Goal: Transaction & Acquisition: Purchase product/service

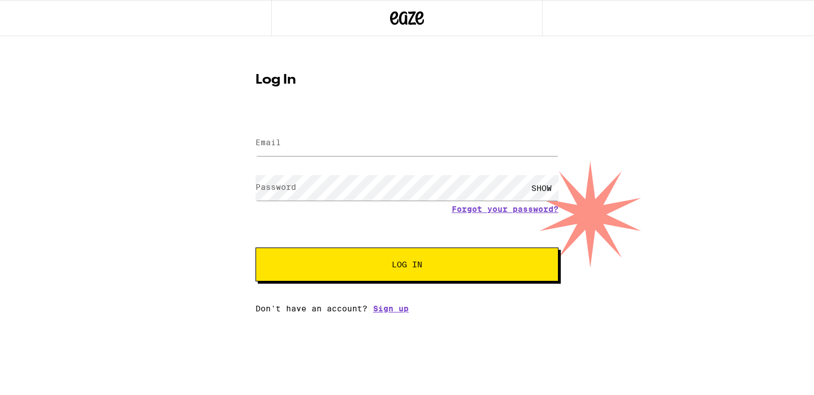
click at [281, 149] on input "Email" at bounding box center [406, 143] width 303 height 25
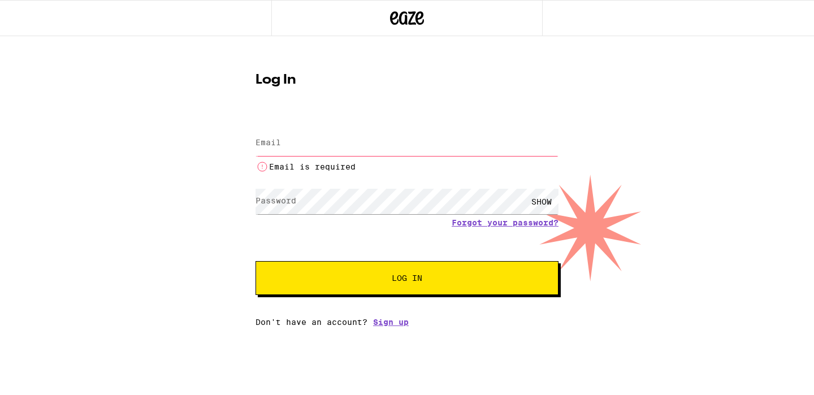
type input "[EMAIL_ADDRESS][DOMAIN_NAME]"
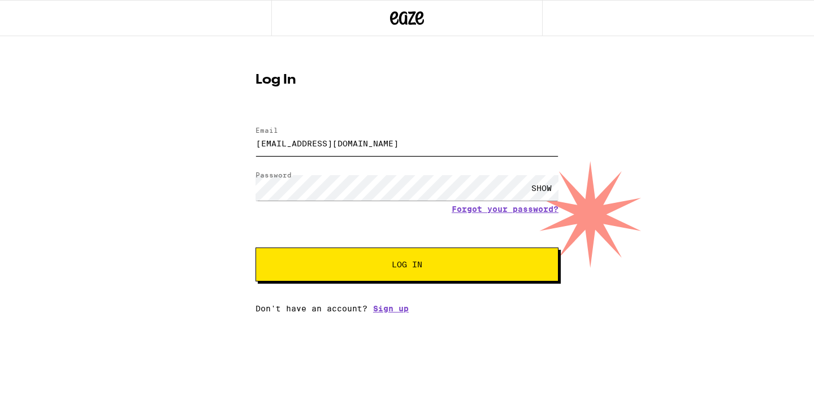
click at [255, 248] on button "Log In" at bounding box center [406, 265] width 303 height 34
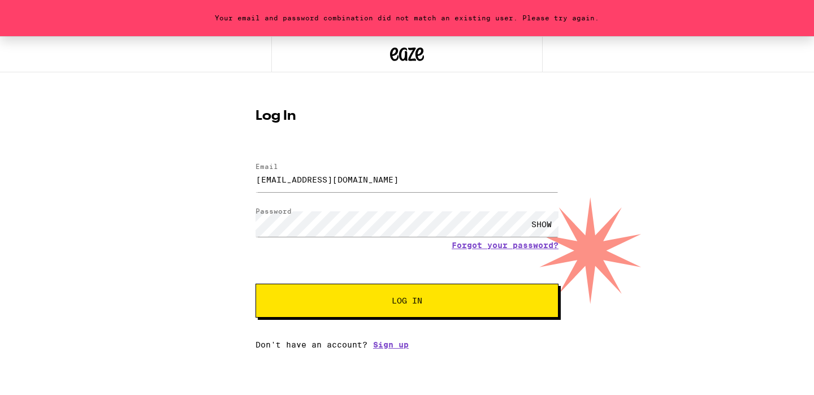
click at [538, 220] on div "SHOW" at bounding box center [541, 223] width 34 height 25
click at [345, 258] on form "Email Email [EMAIL_ADDRESS][DOMAIN_NAME] Password Password HIDE Forgot your pas…" at bounding box center [406, 234] width 303 height 166
click at [255, 284] on button "Log In" at bounding box center [406, 301] width 303 height 34
click at [498, 248] on link "Forgot your password?" at bounding box center [505, 245] width 107 height 9
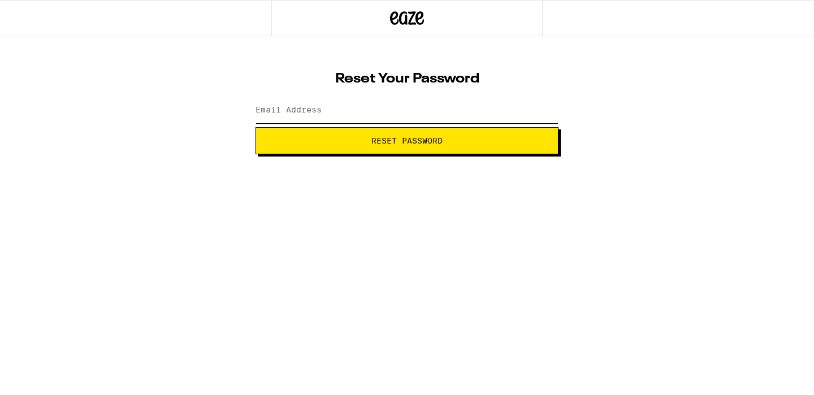
click at [362, 108] on input "Email Address" at bounding box center [406, 110] width 303 height 25
type input "[EMAIL_ADDRESS][DOMAIN_NAME]"
click at [255, 127] on button "Reset Password" at bounding box center [406, 140] width 303 height 27
click at [291, 110] on label "New password" at bounding box center [285, 109] width 61 height 9
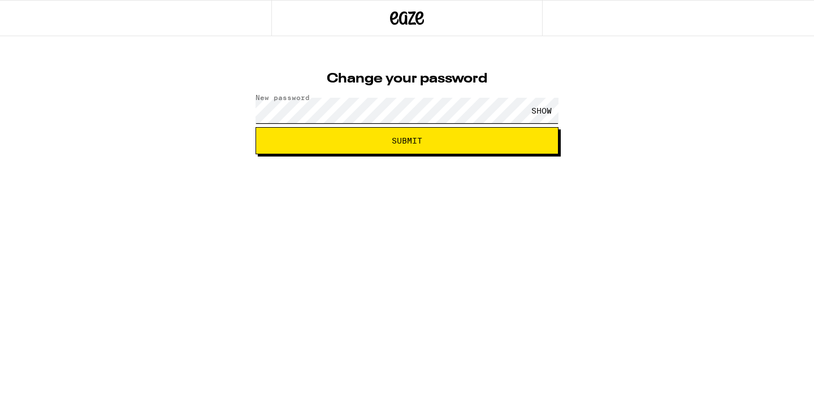
click at [255, 127] on button "Submit" at bounding box center [406, 140] width 303 height 27
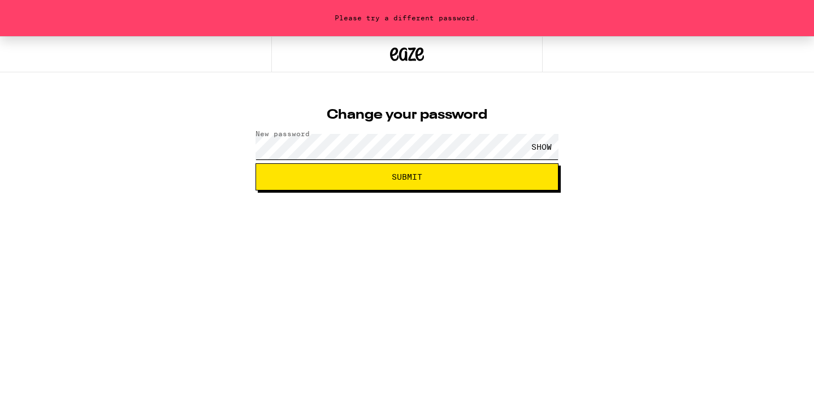
click at [222, 153] on div "Please try a different password. Change your password New password SHOW Submit" at bounding box center [407, 113] width 814 height 154
click at [255, 163] on button "Submit" at bounding box center [406, 176] width 303 height 27
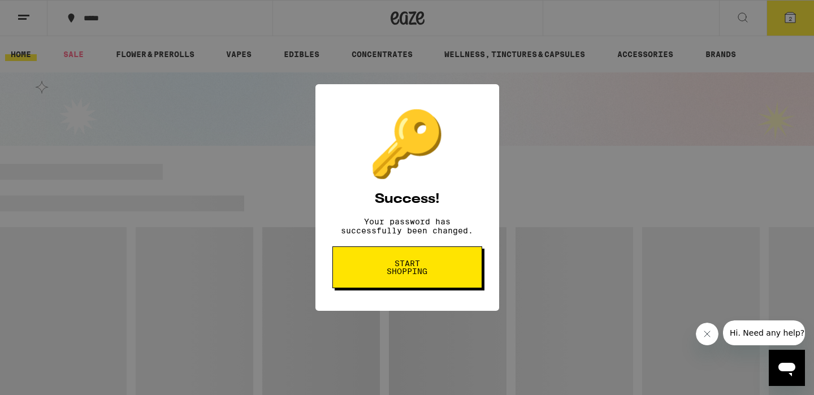
click at [405, 273] on span "Start shopping" at bounding box center [407, 267] width 58 height 16
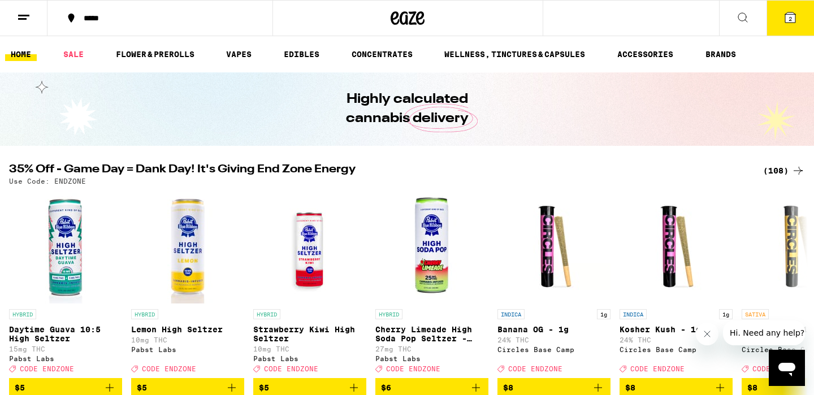
click at [27, 11] on icon at bounding box center [24, 18] width 14 height 14
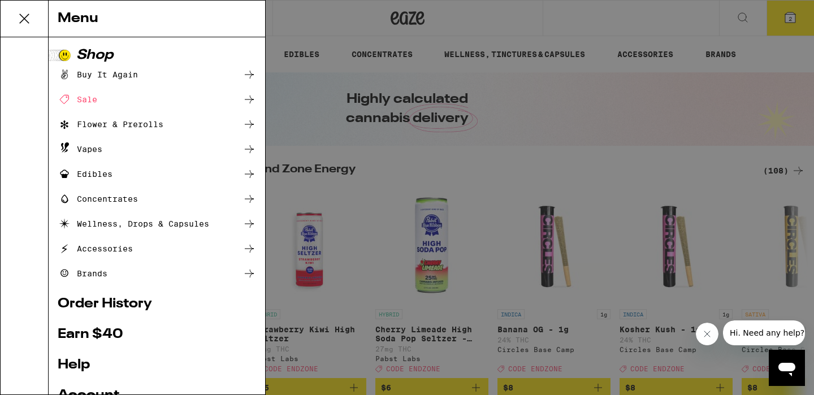
click at [93, 94] on div "Sale" at bounding box center [78, 100] width 40 height 14
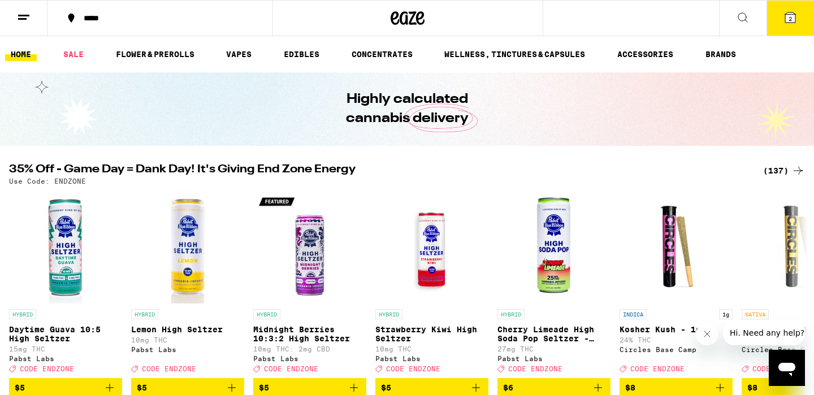
click at [790, 11] on icon at bounding box center [790, 18] width 14 height 14
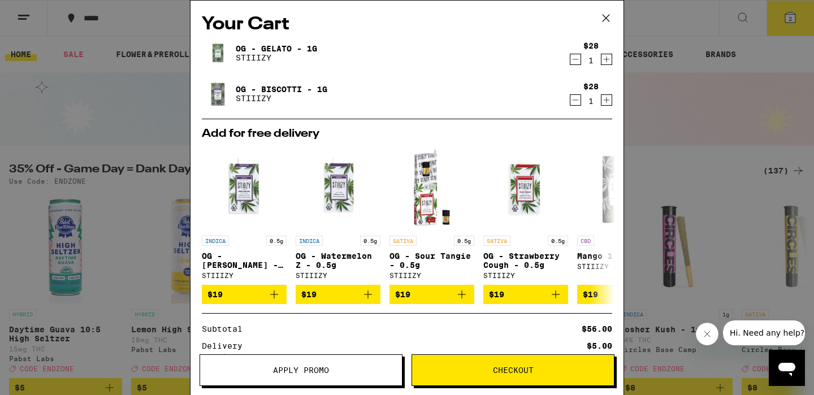
click at [604, 17] on icon at bounding box center [605, 18] width 17 height 17
